Goal: Information Seeking & Learning: Learn about a topic

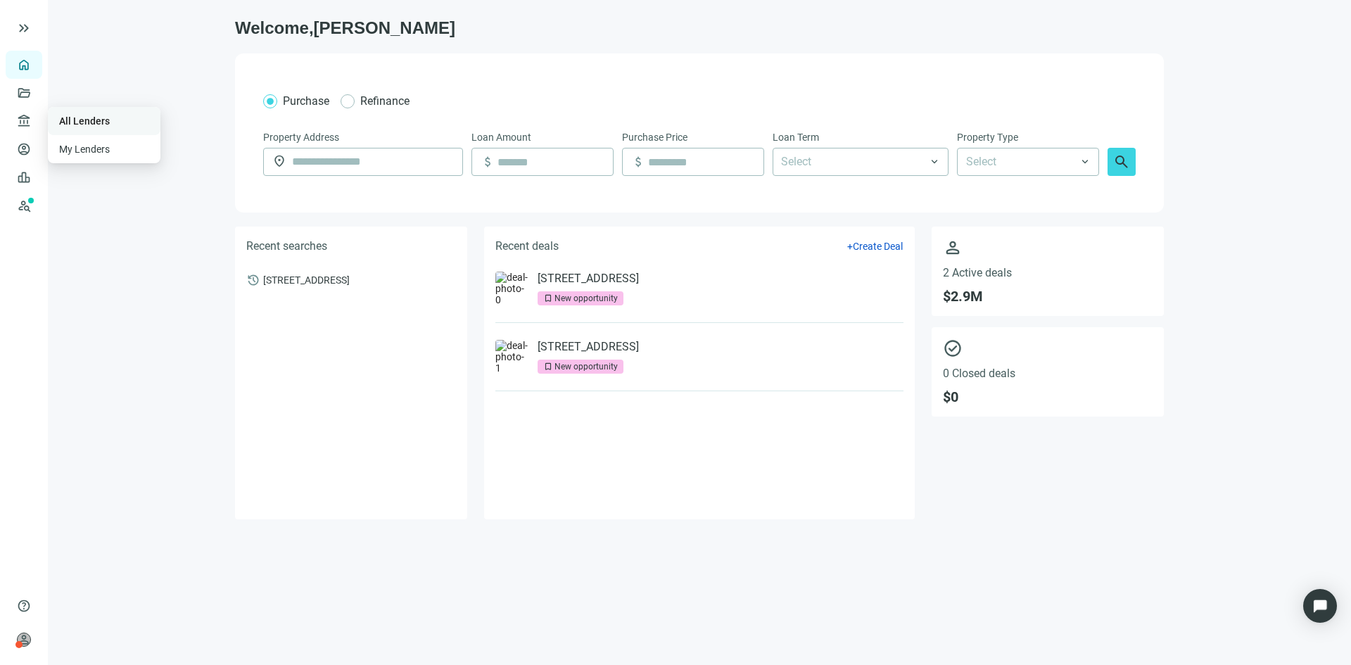
click at [92, 119] on link "All Lenders" at bounding box center [84, 120] width 51 height 11
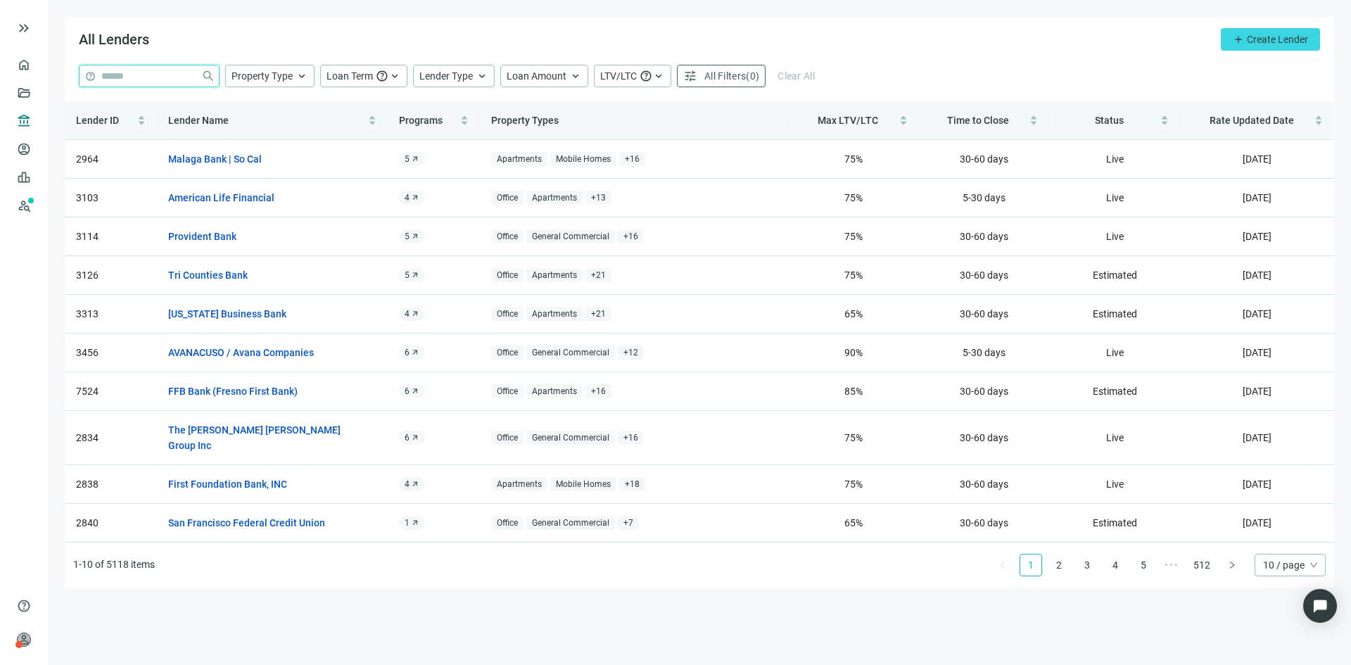
click at [153, 80] on input "search" at bounding box center [148, 75] width 94 height 21
type input "**********"
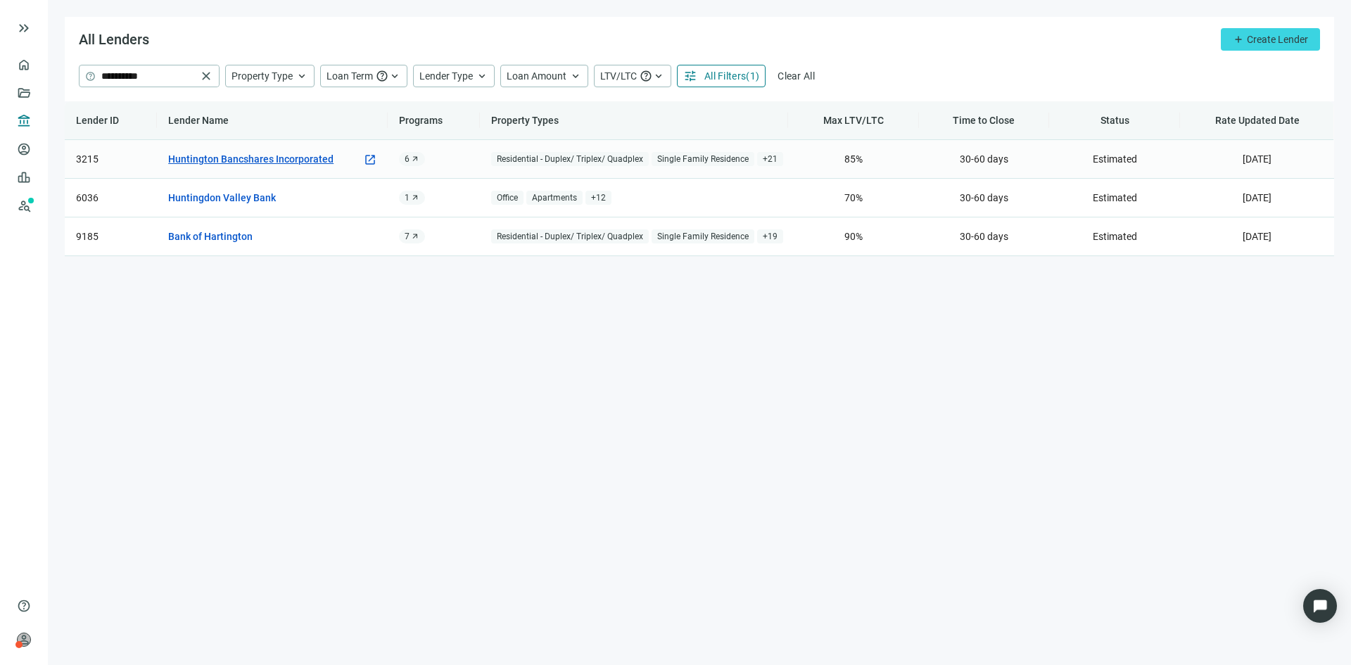
click at [249, 157] on link "Huntington Bancshares Incorporated" at bounding box center [250, 158] width 165 height 15
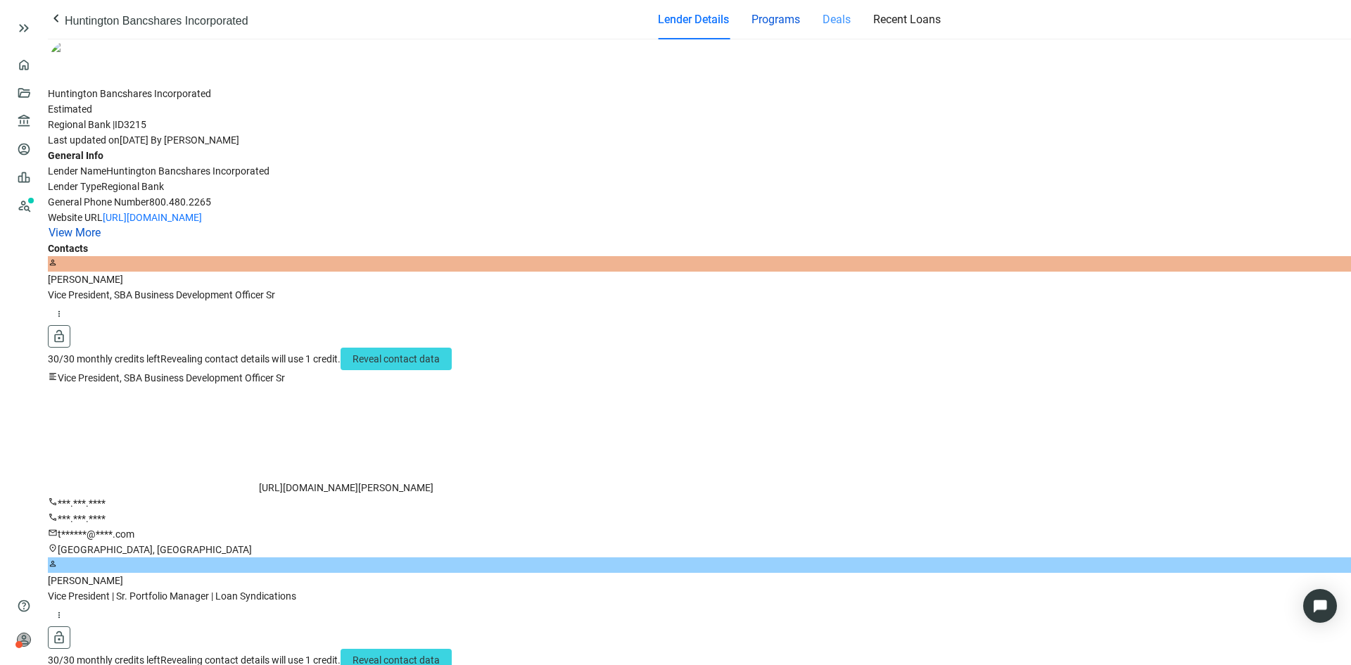
drag, startPoint x: 673, startPoint y: 29, endPoint x: 730, endPoint y: 28, distance: 57.7
click at [752, 26] on span "Programs" at bounding box center [776, 19] width 49 height 13
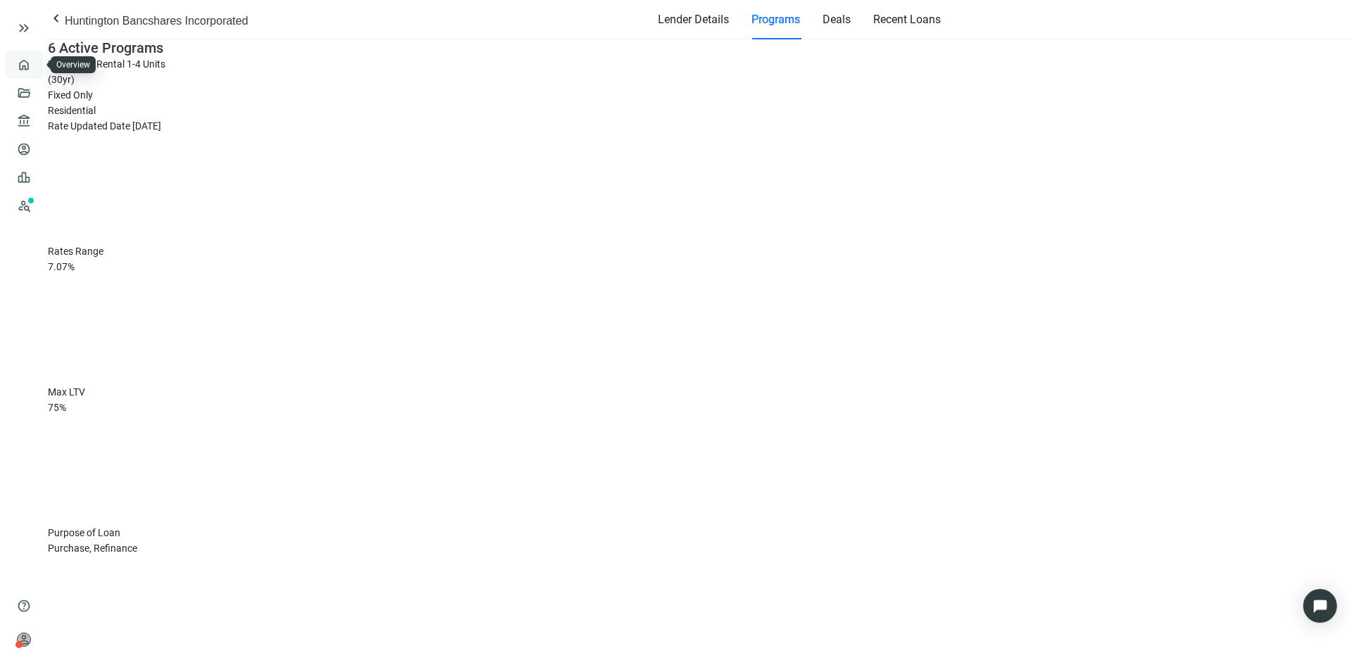
click at [35, 70] on link "Overview" at bounding box center [56, 64] width 42 height 11
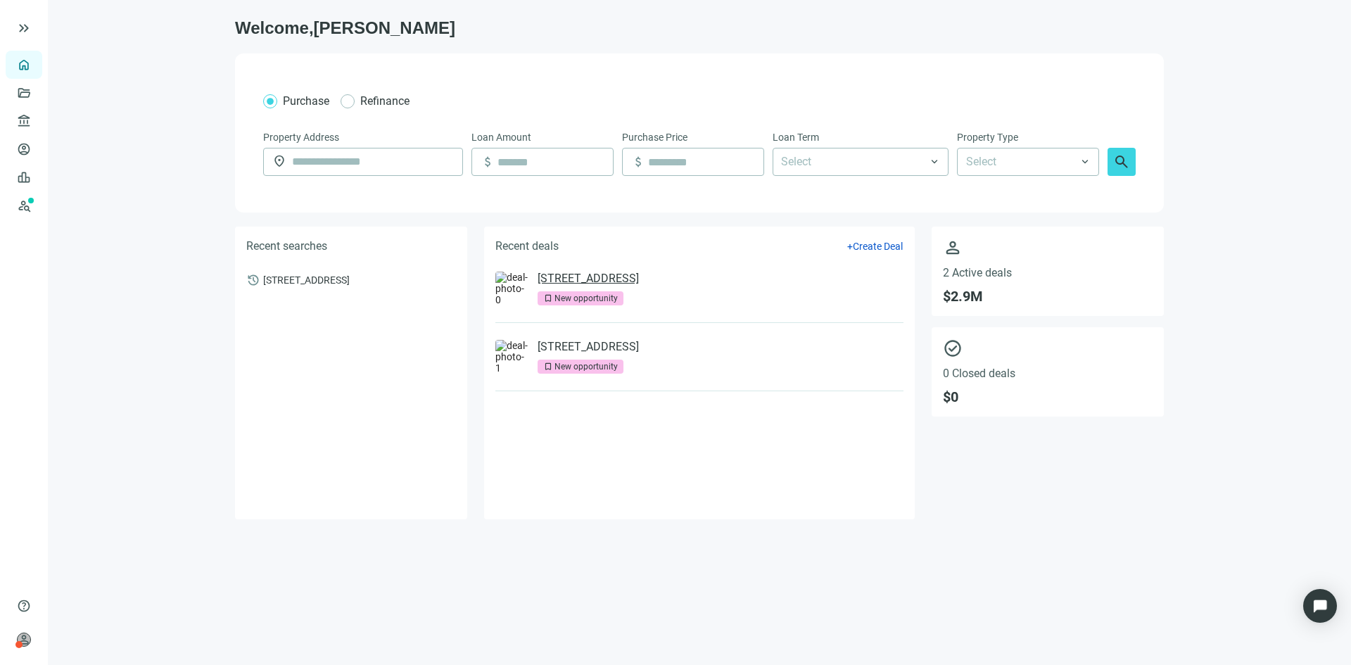
click at [624, 281] on link "[STREET_ADDRESS]" at bounding box center [588, 279] width 101 height 14
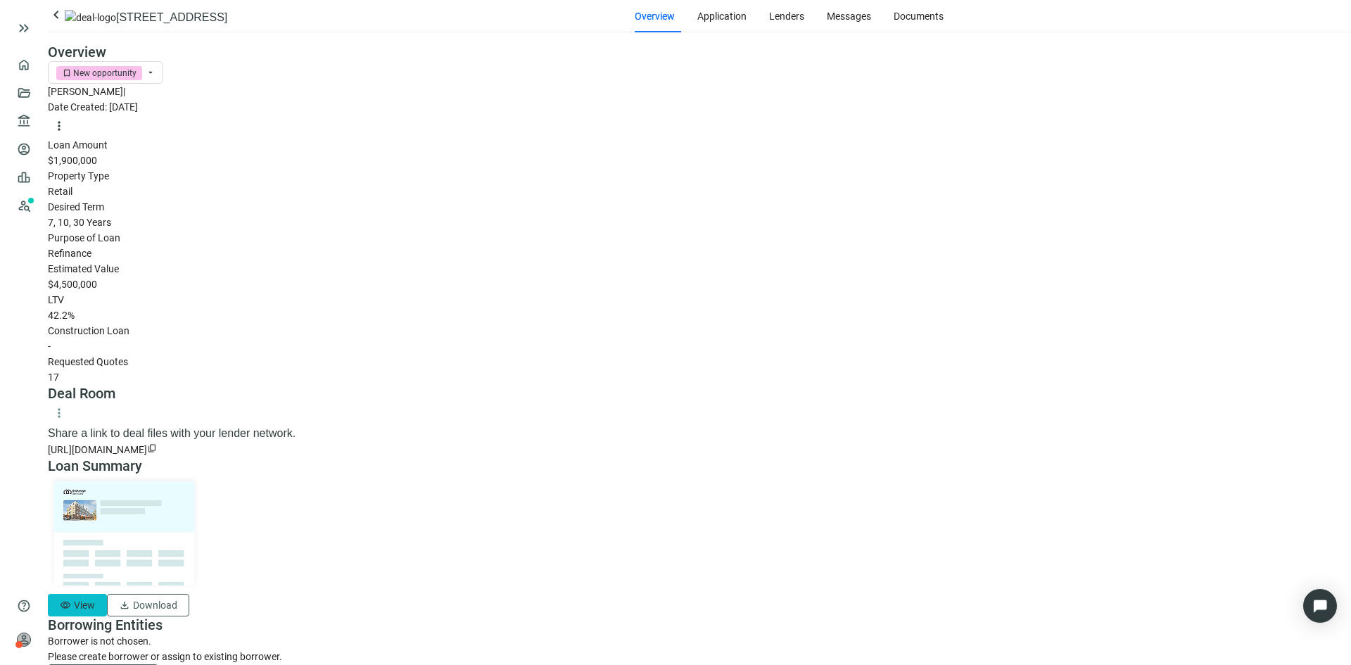
click at [95, 600] on span "View" at bounding box center [84, 605] width 21 height 11
